Goal: Information Seeking & Learning: Stay updated

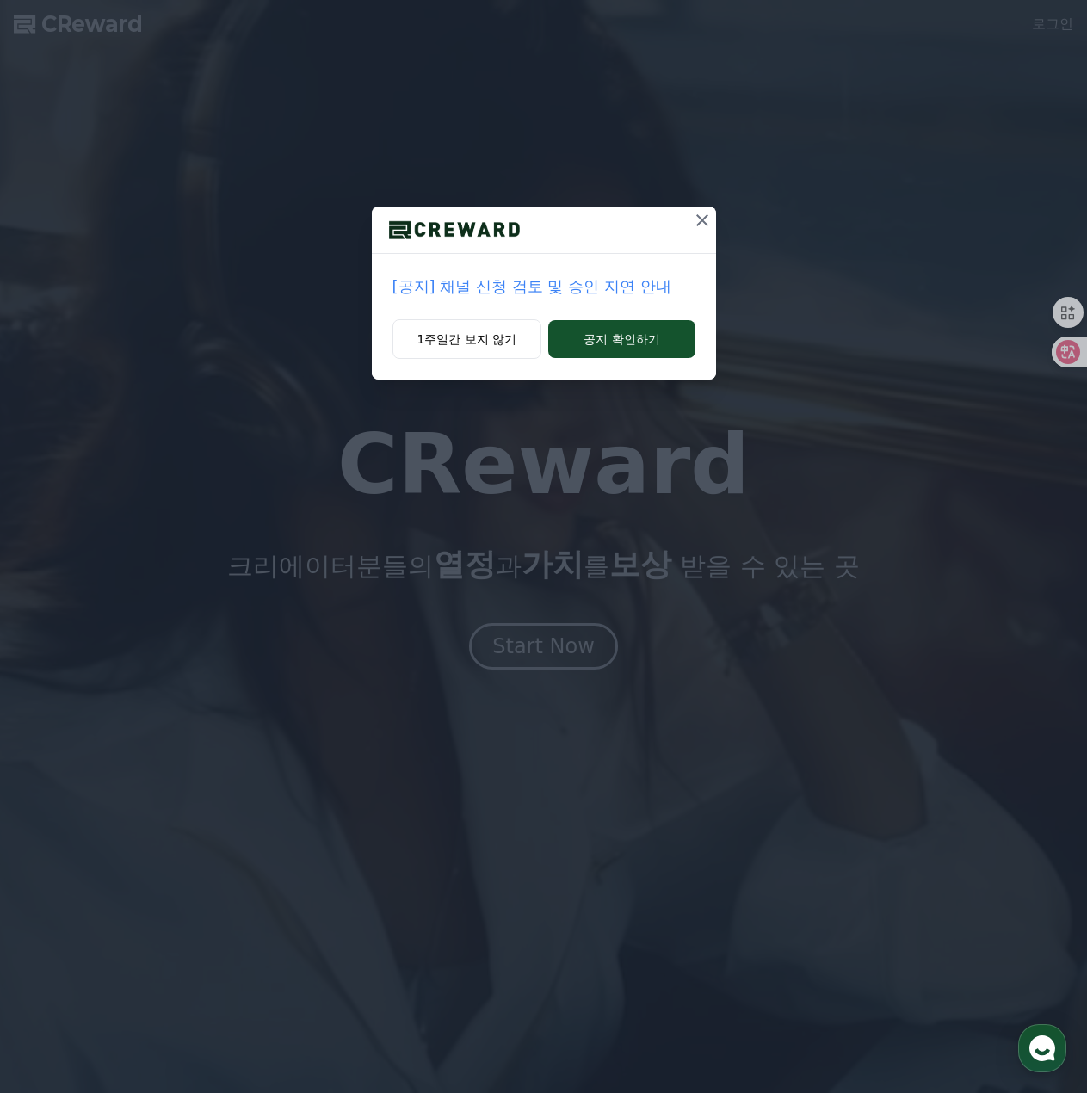
click at [548, 290] on p "[공지] 채널 신청 검토 및 승인 지연 안내" at bounding box center [544, 287] width 303 height 24
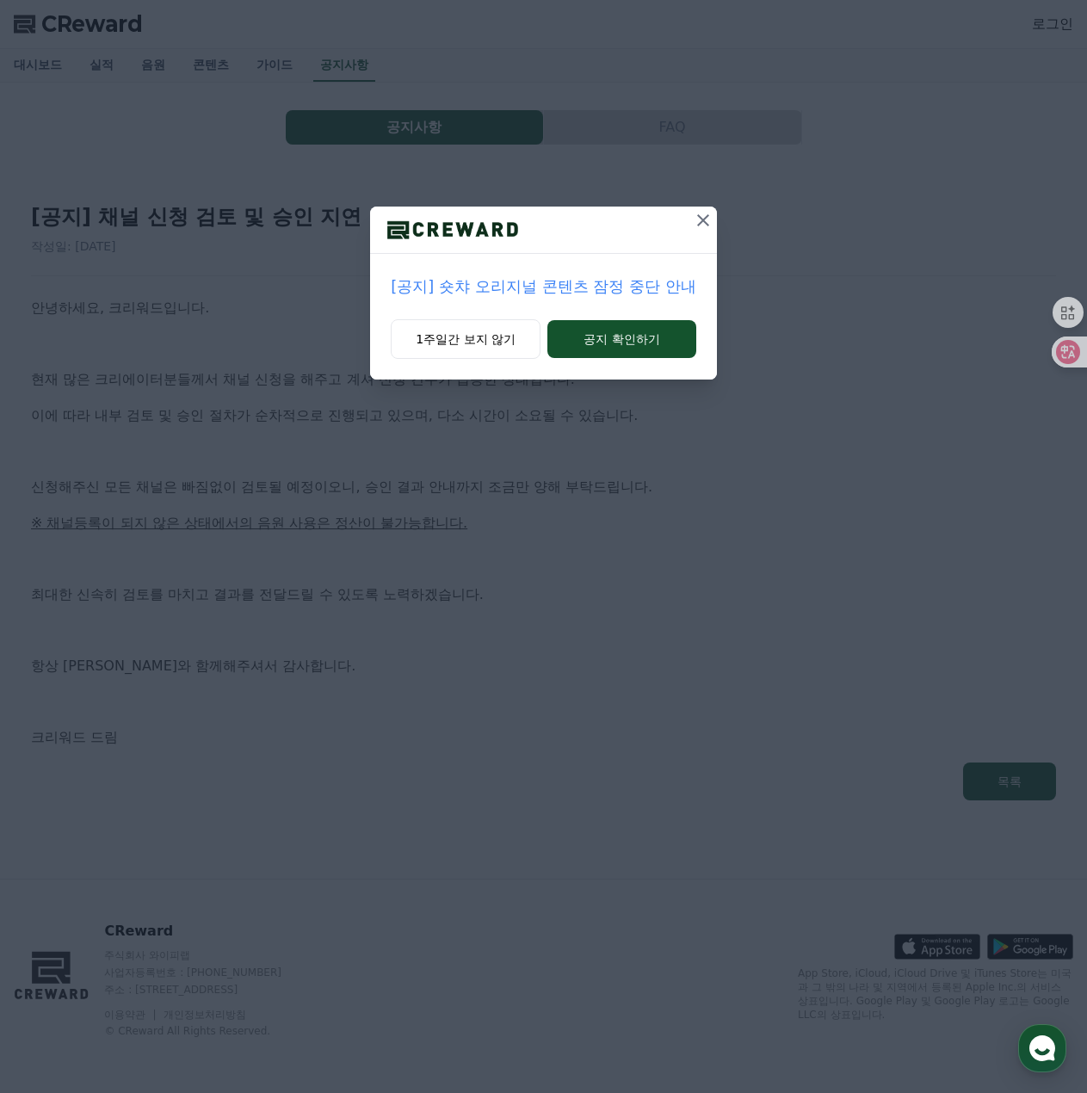
click at [687, 220] on div at bounding box center [543, 230] width 346 height 47
click at [690, 220] on button at bounding box center [704, 221] width 28 height 28
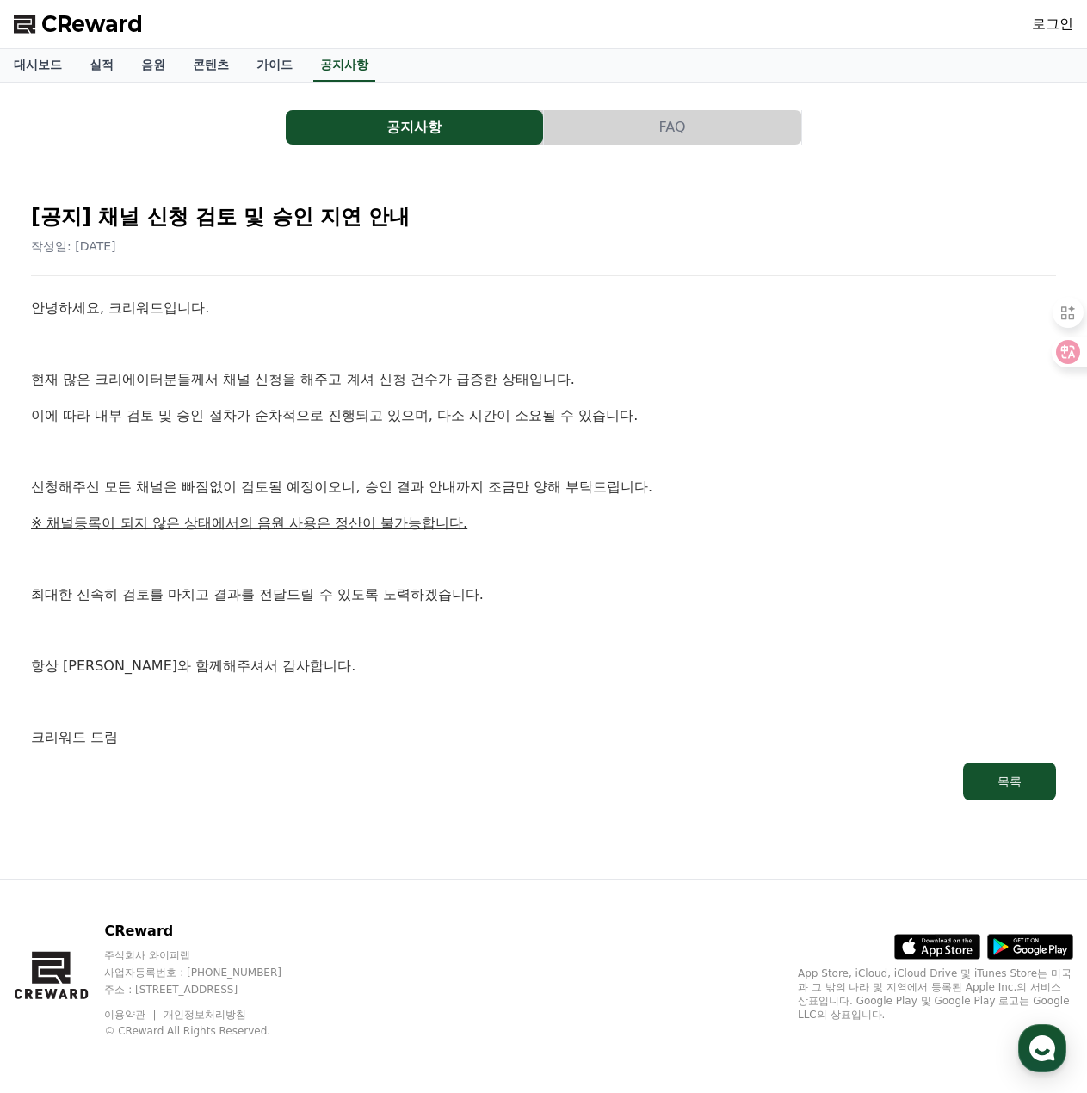
click at [54, 27] on span "CReward" at bounding box center [92, 24] width 102 height 28
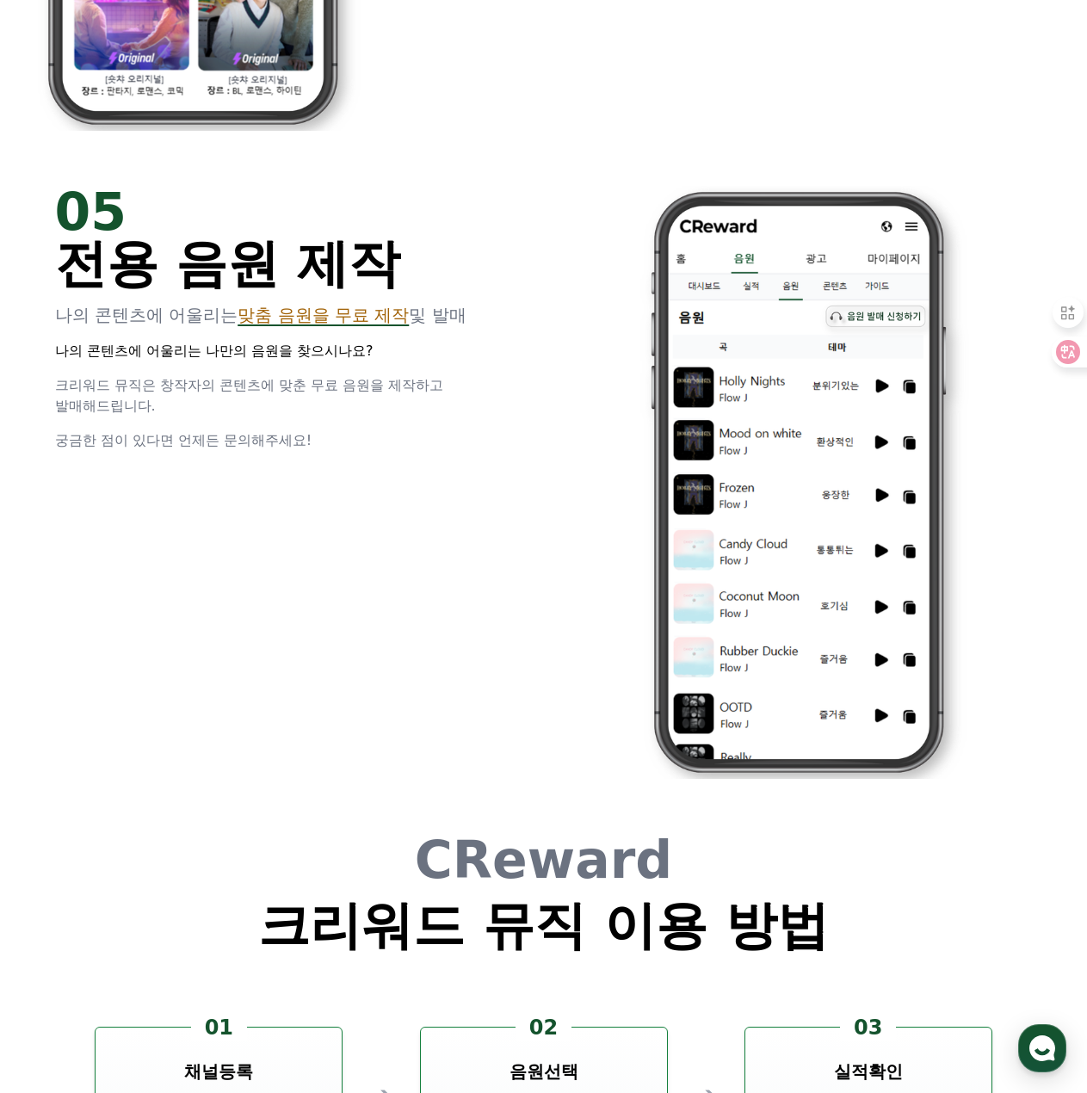
scroll to position [4219, 0]
